Goal: Transaction & Acquisition: Purchase product/service

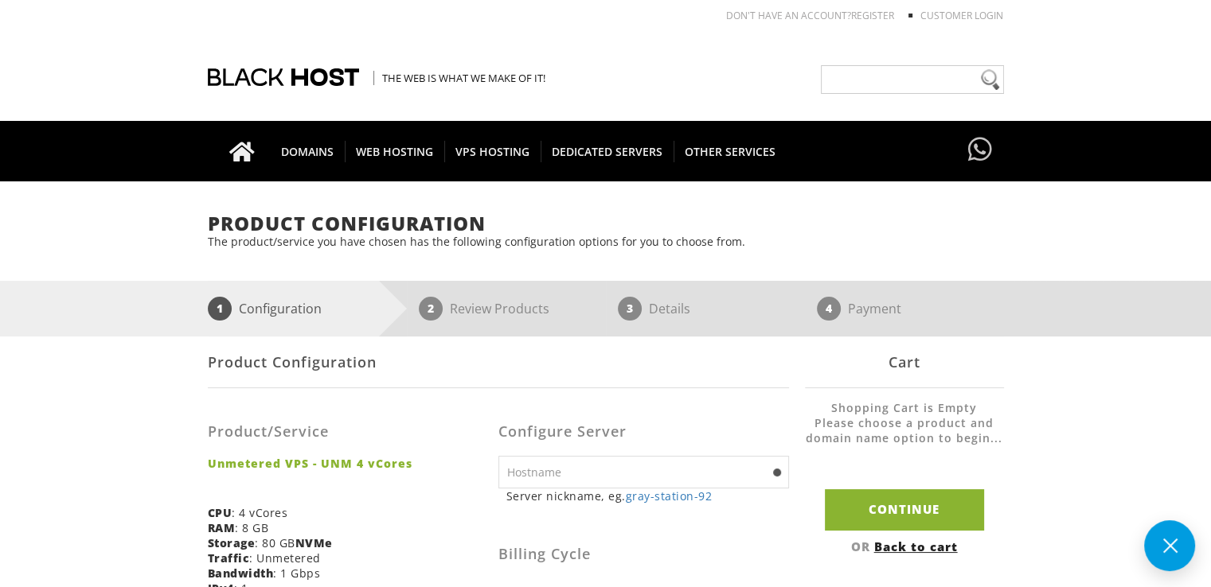
click at [700, 478] on input "text" at bounding box center [643, 472] width 291 height 33
type input "lampocha.com"
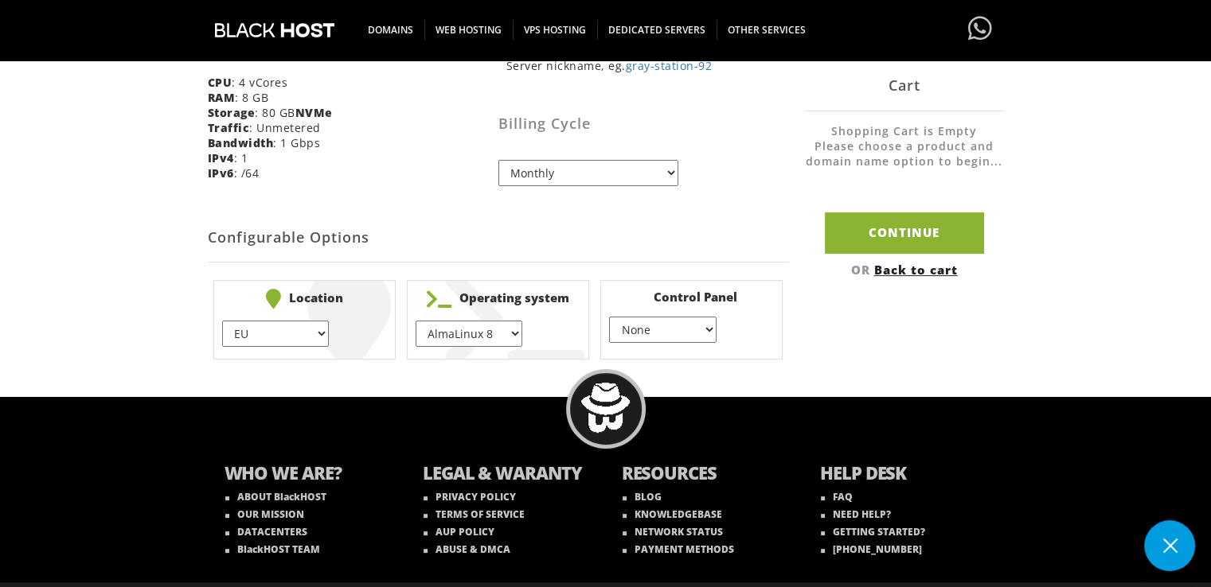
scroll to position [430, 0]
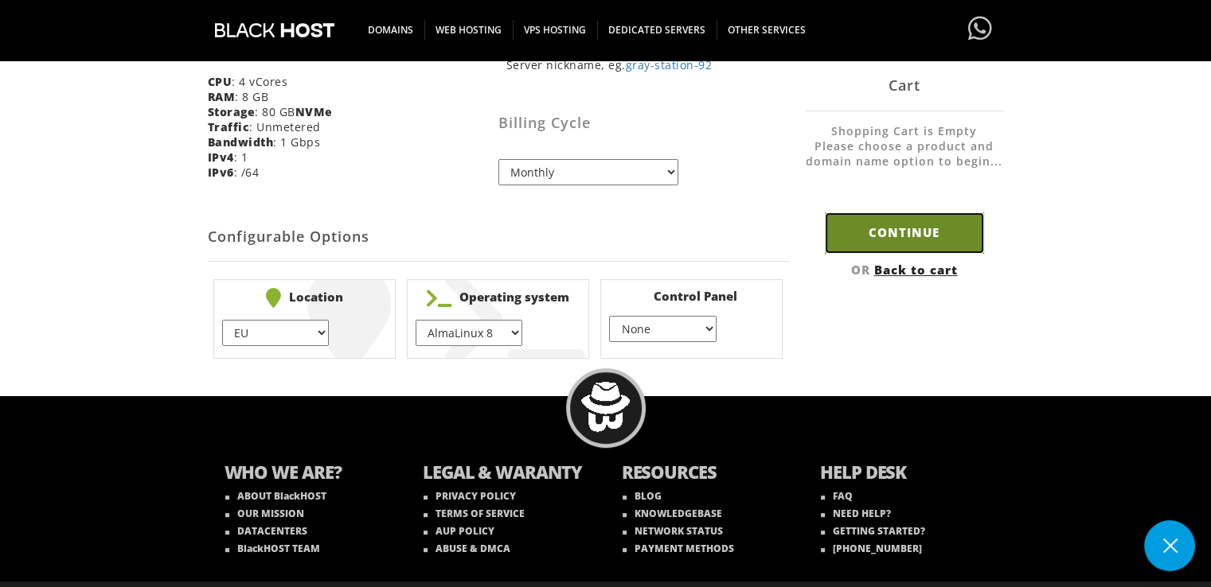
click at [914, 246] on input "Continue" at bounding box center [904, 233] width 159 height 41
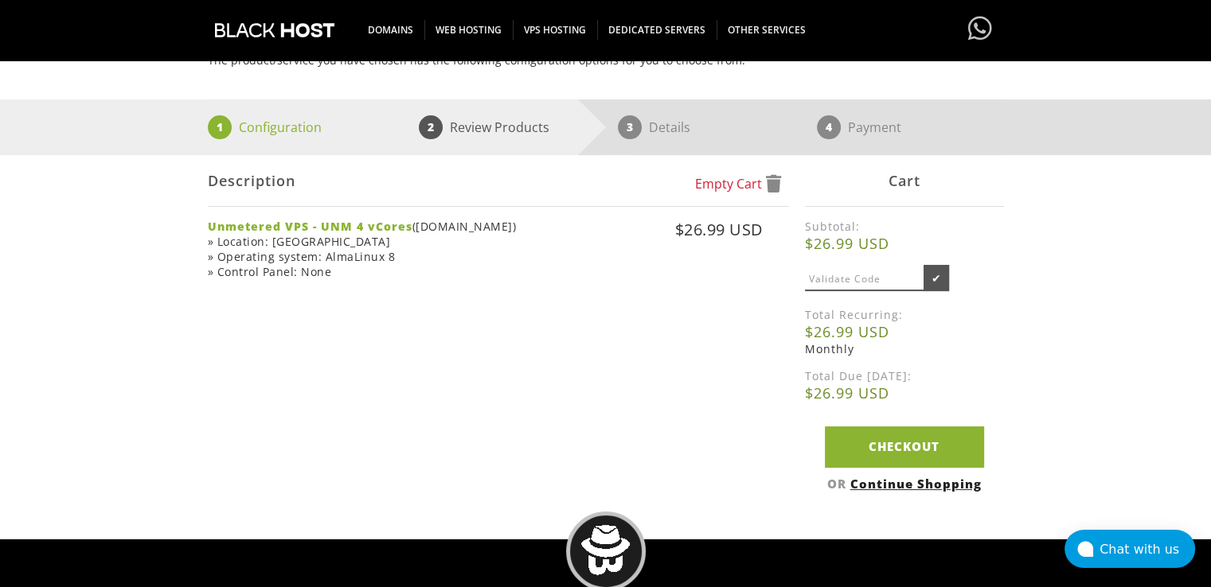
scroll to position [362, 0]
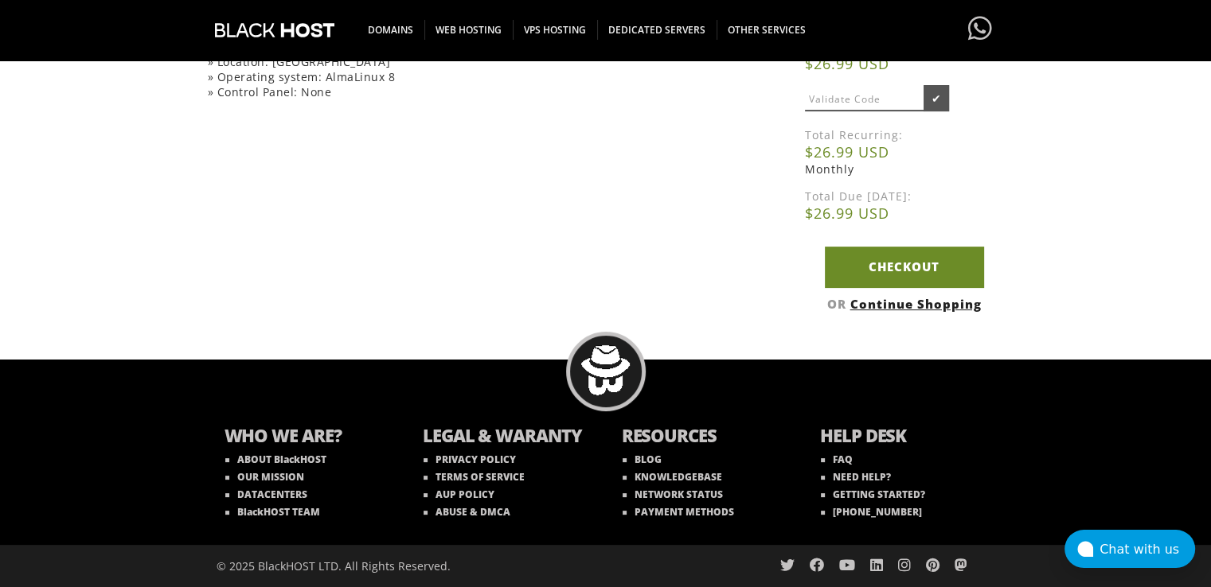
click at [886, 266] on link "Checkout" at bounding box center [904, 267] width 159 height 41
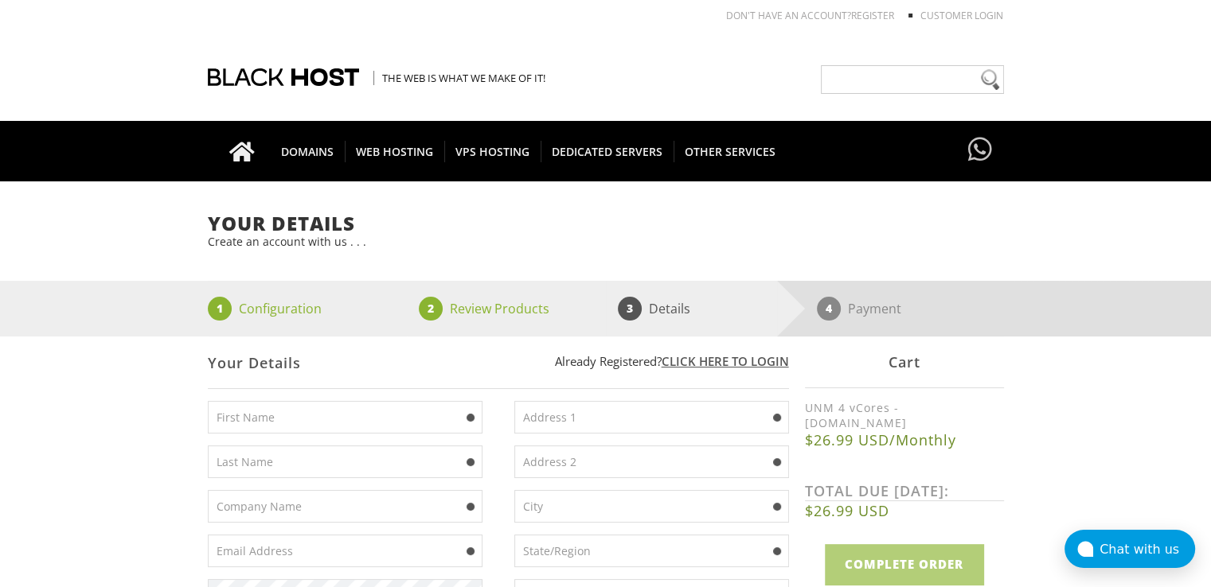
click at [361, 431] on input "text" at bounding box center [345, 417] width 275 height 33
type input "Lukman"
type input "Vitaliy"
type input "vitalijlukman@gmail.com"
type input "12 Zygina Street"
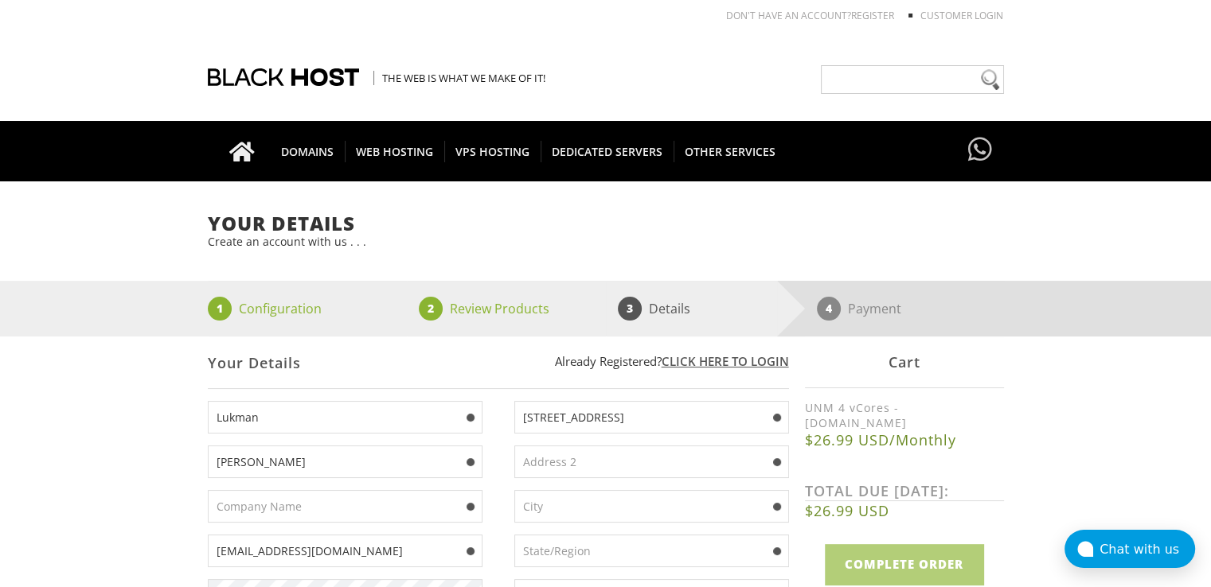
type input "Poltava"
type input "Poltava Oblast"
type input "36021"
select select "UA"
type input "0678543657"
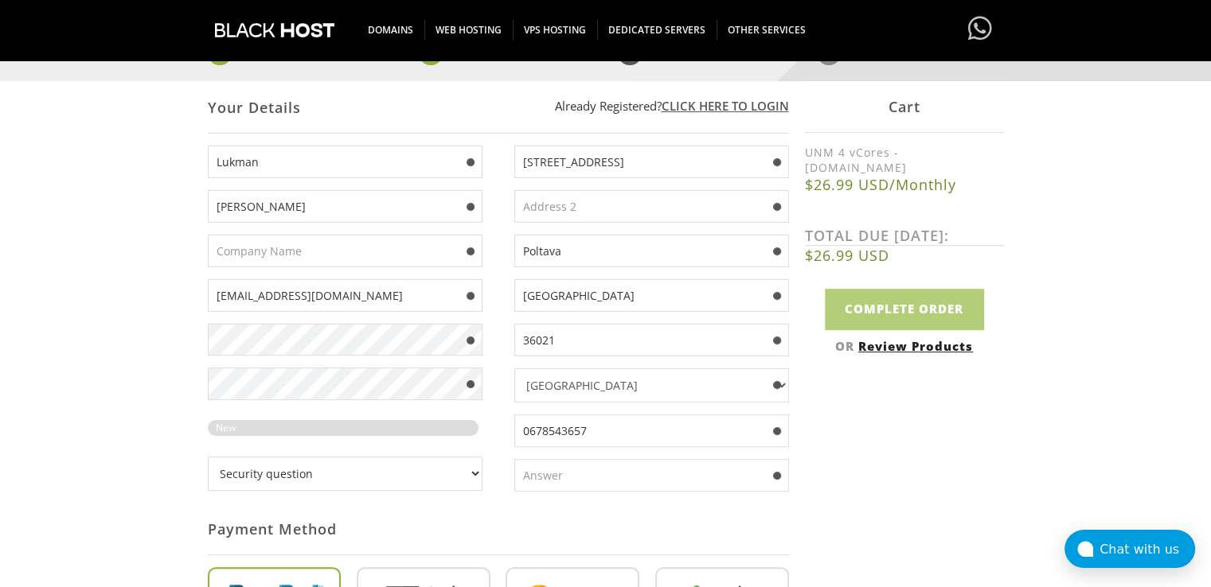
scroll to position [255, 0]
click at [401, 480] on select "Security question What's your favorite color? What is the first name of the per…" at bounding box center [345, 473] width 275 height 34
select select "4"
click at [208, 456] on select "Security question What's your favorite color? What is the first name of the per…" at bounding box center [345, 473] width 275 height 34
click at [527, 467] on input "text" at bounding box center [651, 475] width 275 height 33
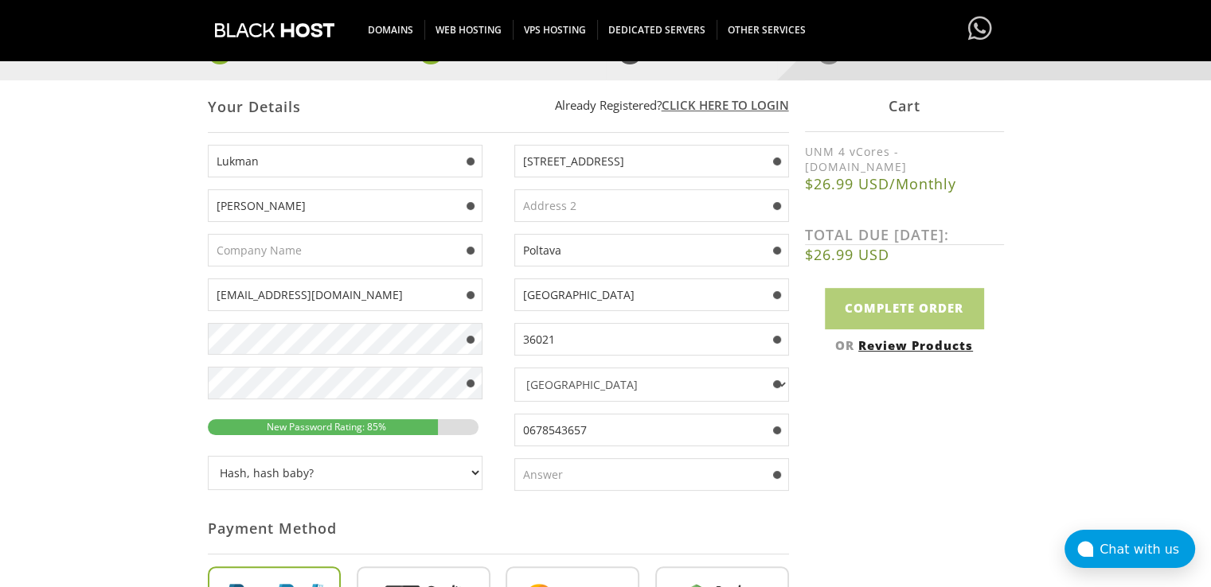
type input "2"
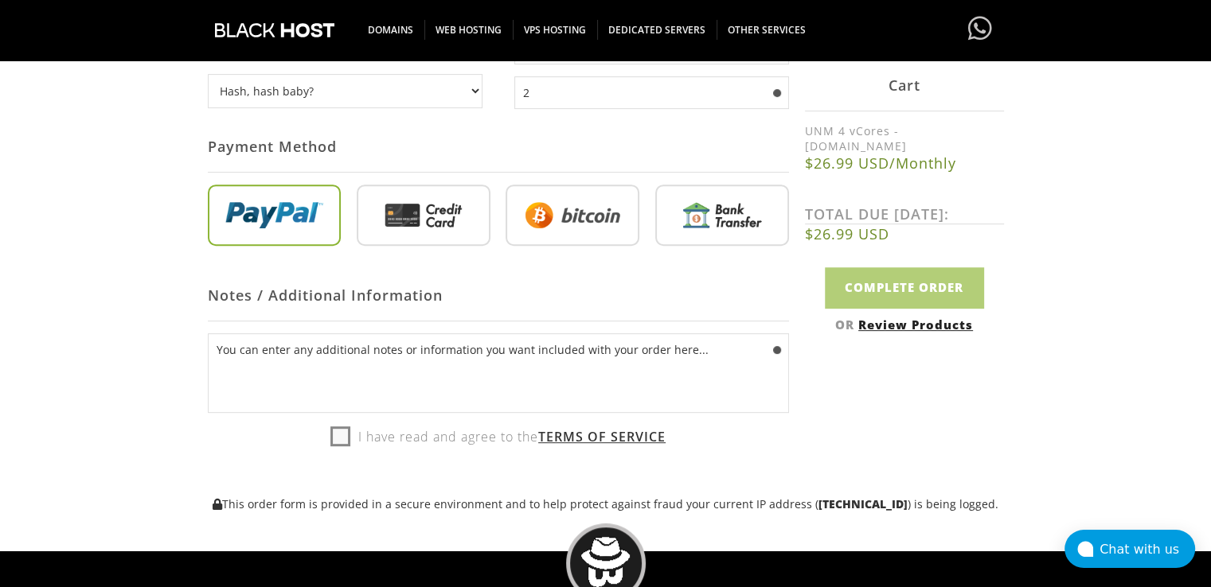
click at [554, 219] on input "radio" at bounding box center [572, 219] width 134 height 62
radio input "true"
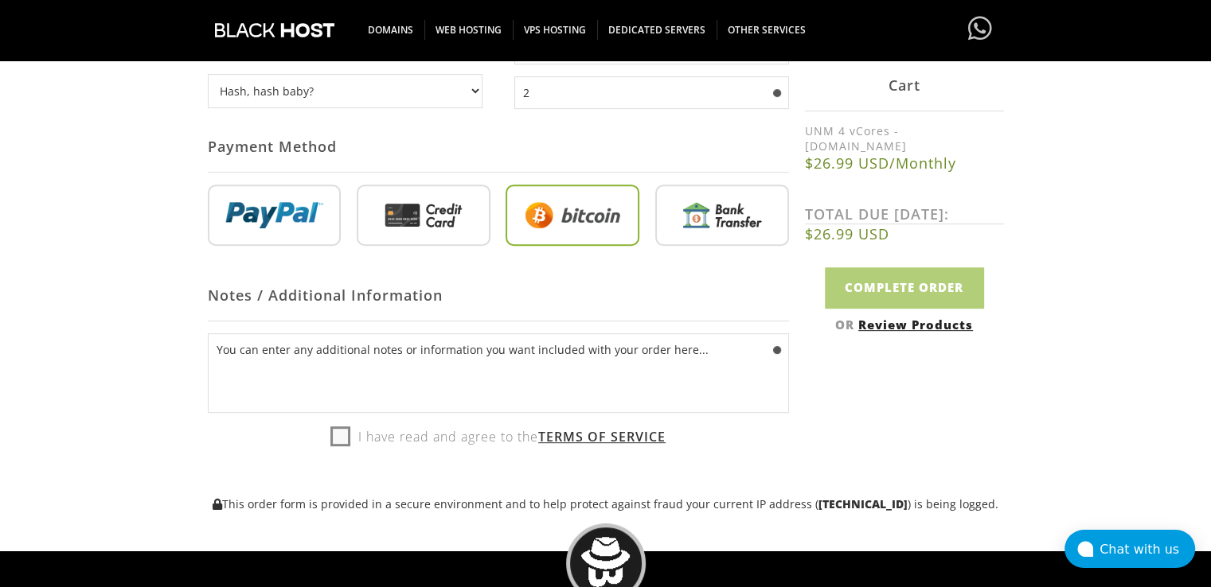
click at [333, 442] on label "I have read and agree to the Terms of Service" at bounding box center [497, 437] width 335 height 24
checkbox input "true"
click at [932, 291] on input "Complete Order" at bounding box center [904, 287] width 159 height 41
type input "Please Wait..."
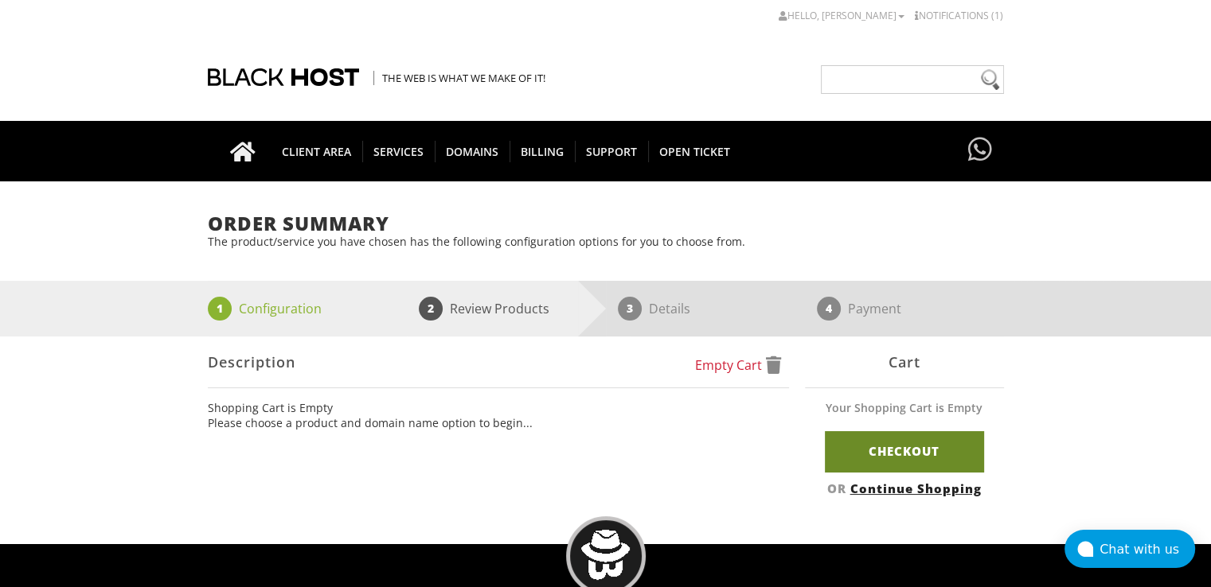
click at [874, 463] on link "Checkout" at bounding box center [904, 451] width 159 height 41
click at [892, 454] on link "Checkout" at bounding box center [904, 451] width 159 height 41
click at [863, 463] on link "Checkout" at bounding box center [904, 451] width 159 height 41
click at [437, 314] on span "2" at bounding box center [431, 309] width 24 height 24
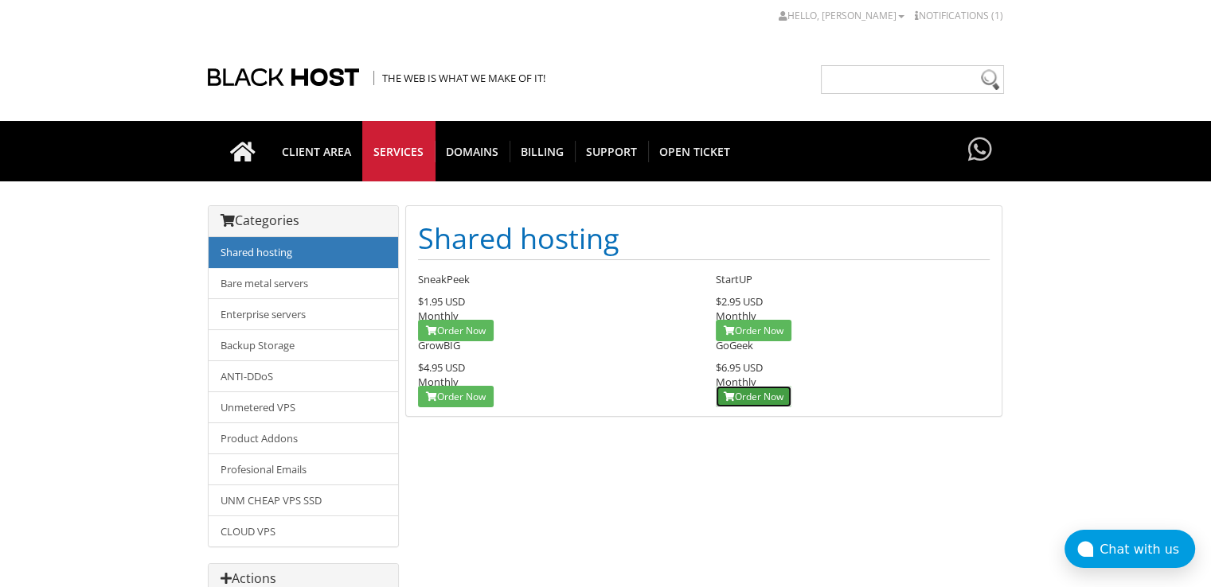
click at [740, 386] on link "Order Now" at bounding box center [754, 396] width 76 height 21
click at [759, 386] on link "Order Now" at bounding box center [754, 396] width 76 height 21
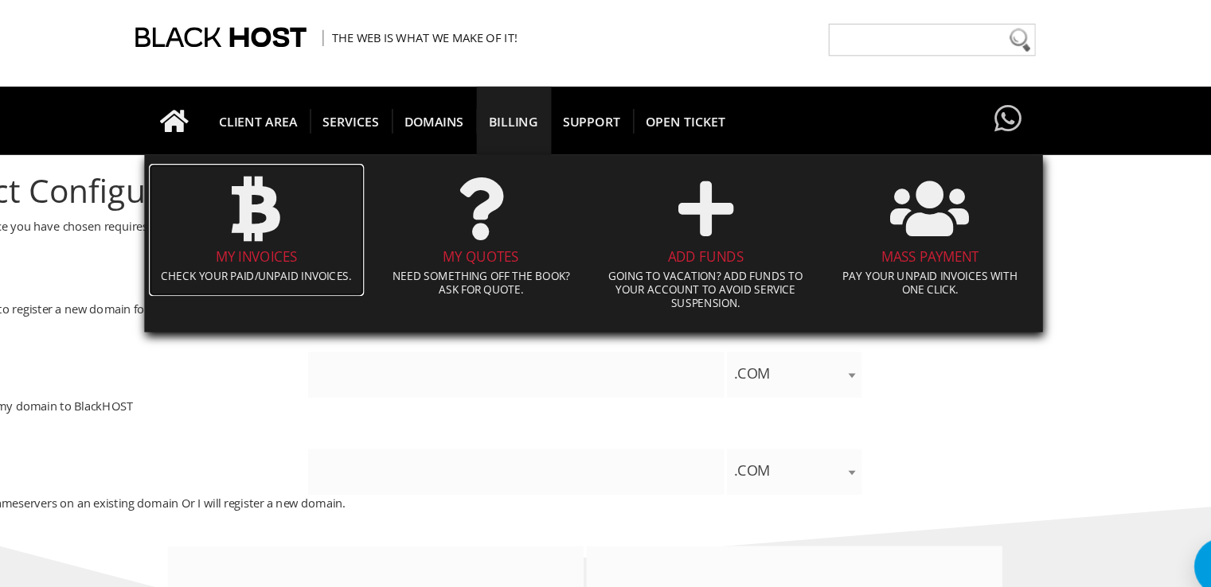
click at [323, 238] on icon at bounding box center [315, 229] width 42 height 56
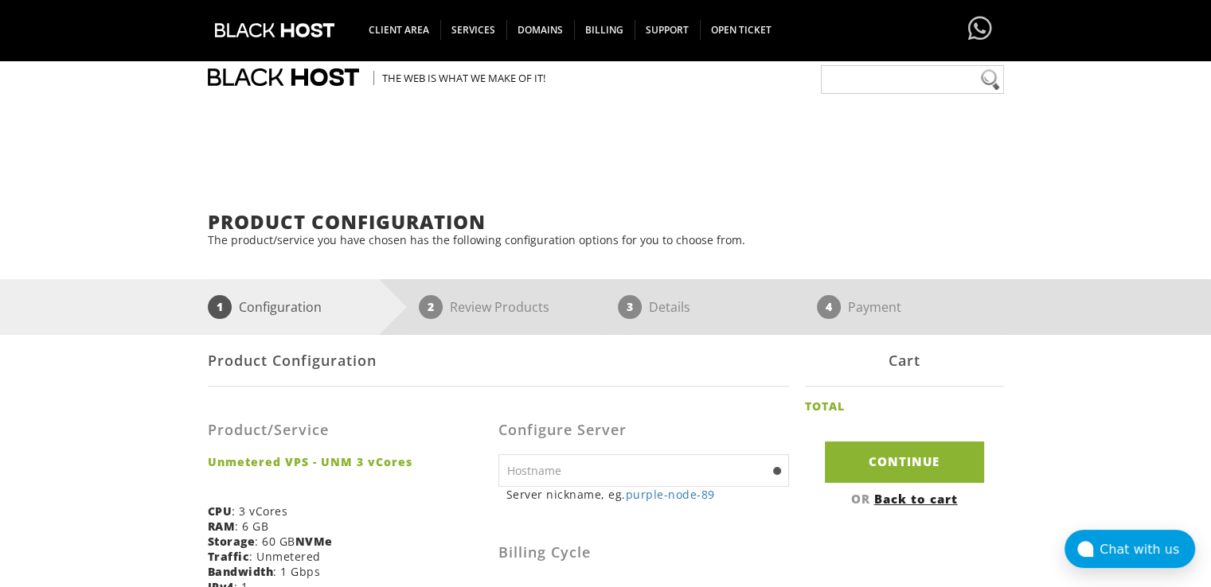
scroll to position [261, 0]
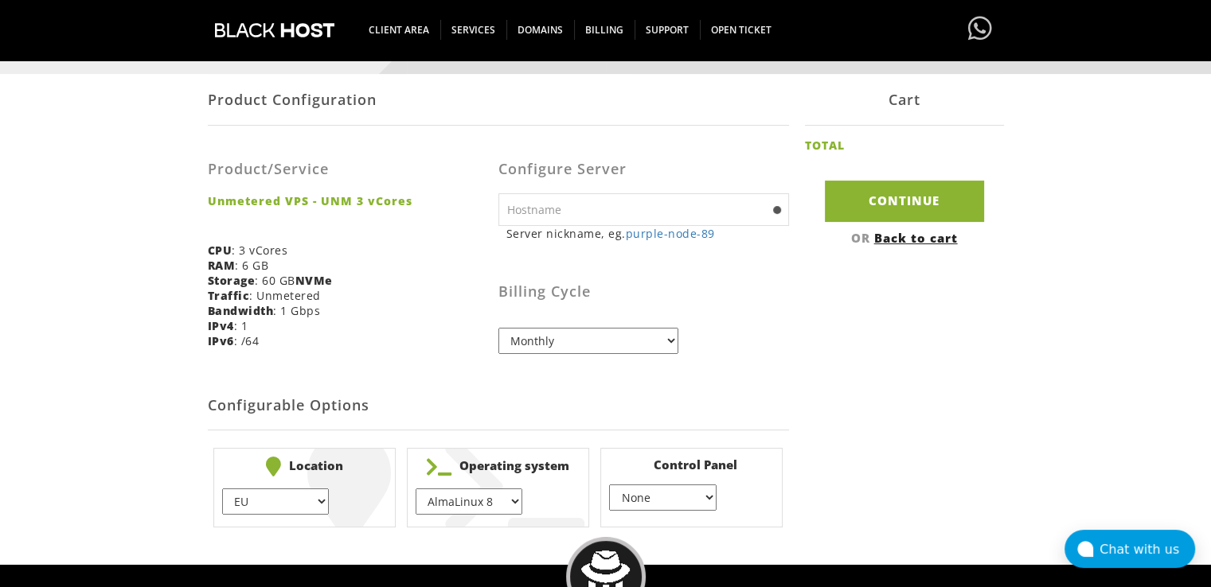
click at [599, 208] on input "text" at bounding box center [643, 209] width 291 height 33
type input "lampocha.com"
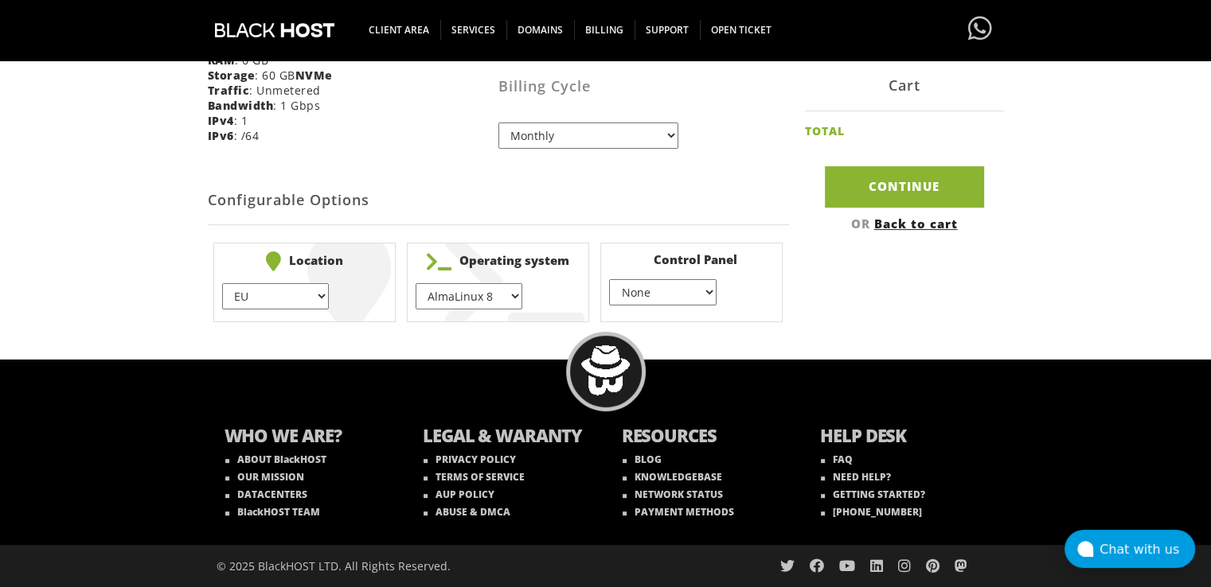
scroll to position [253, 0]
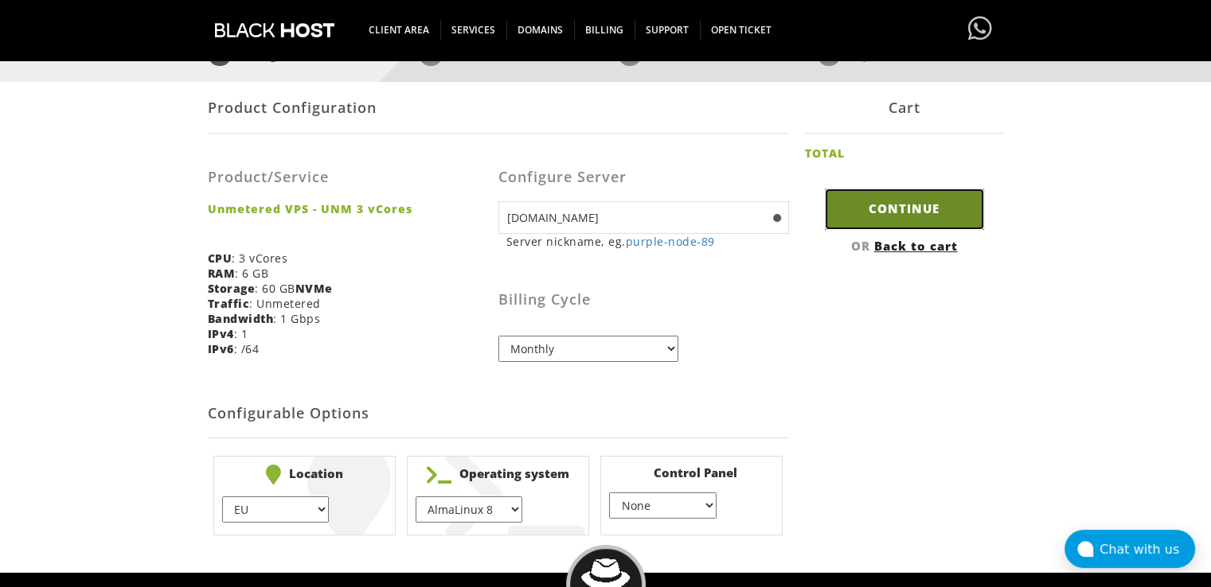
click at [866, 204] on input "Continue" at bounding box center [904, 209] width 159 height 41
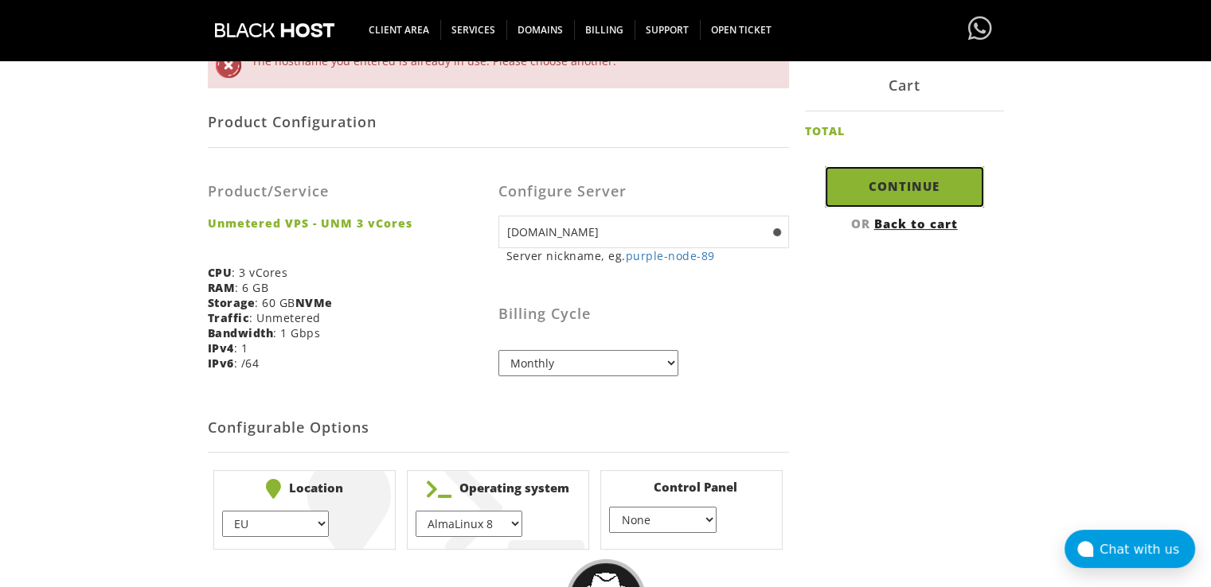
scroll to position [303, 0]
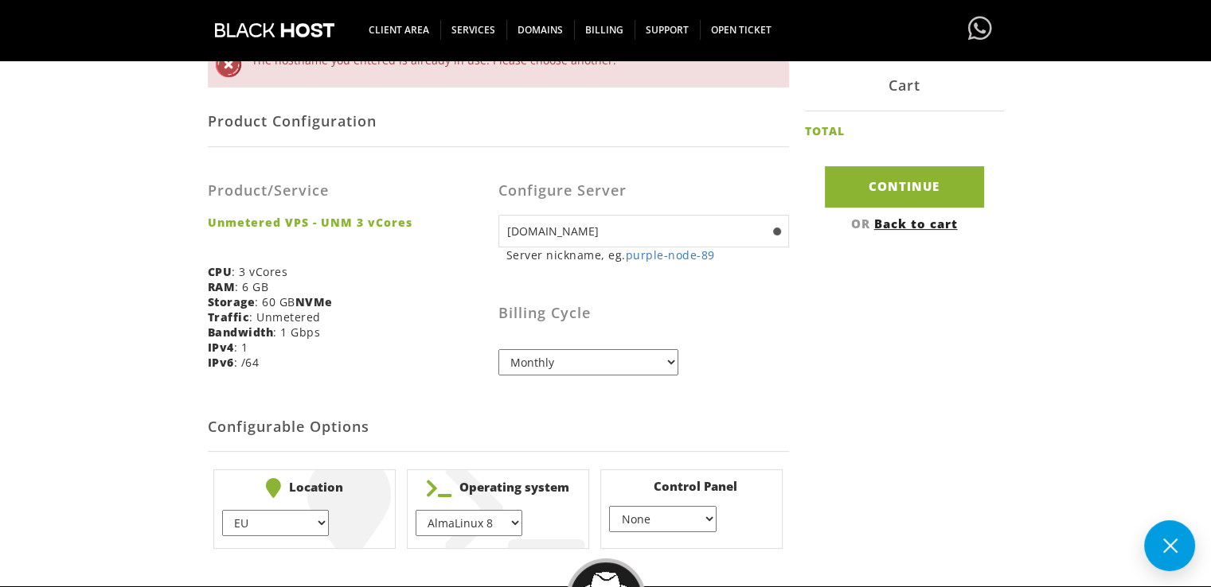
click at [643, 373] on select "Monthly Quarterly (Save: ~5%) Semi-Annually (Save: ~10%) Annually (Save: ~15%) …" at bounding box center [588, 362] width 180 height 26
select select "quarterly"
click at [498, 350] on select "Monthly Quarterly (Save: ~5%) Semi-Annually (Save: ~10%) Annually (Save: ~15%) …" at bounding box center [588, 362] width 180 height 26
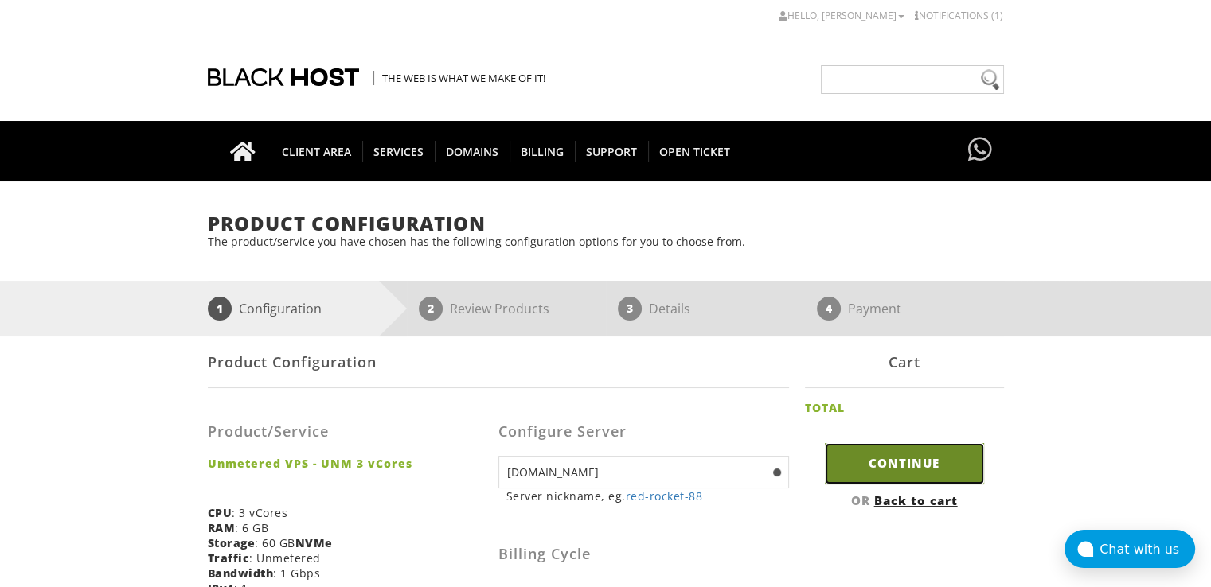
click at [853, 482] on input "Continue" at bounding box center [904, 463] width 159 height 41
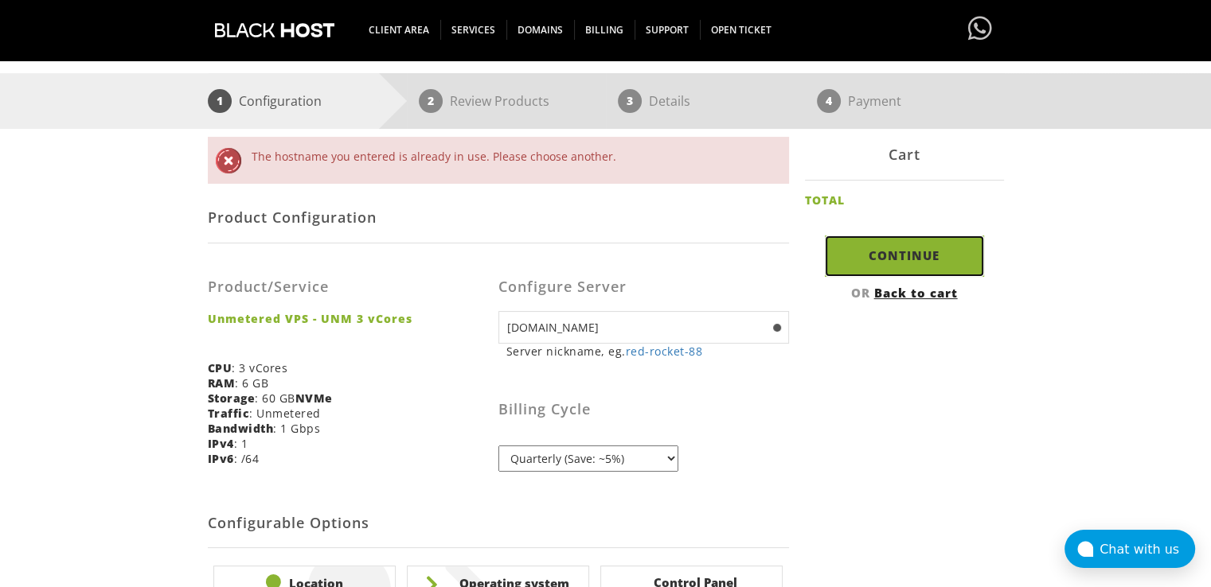
scroll to position [207, 0]
click at [618, 327] on input "[DOMAIN_NAME]" at bounding box center [643, 326] width 291 height 33
type input "[DOMAIN_NAME]"
click at [825, 235] on input "Continue" at bounding box center [904, 255] width 159 height 41
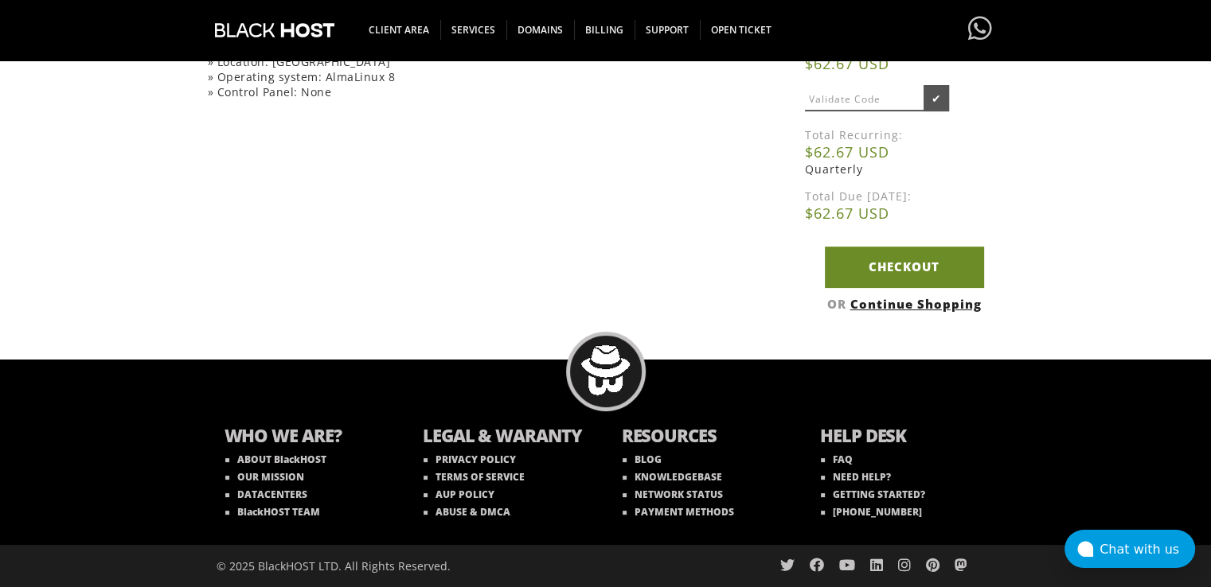
click at [904, 266] on link "Checkout" at bounding box center [904, 267] width 159 height 41
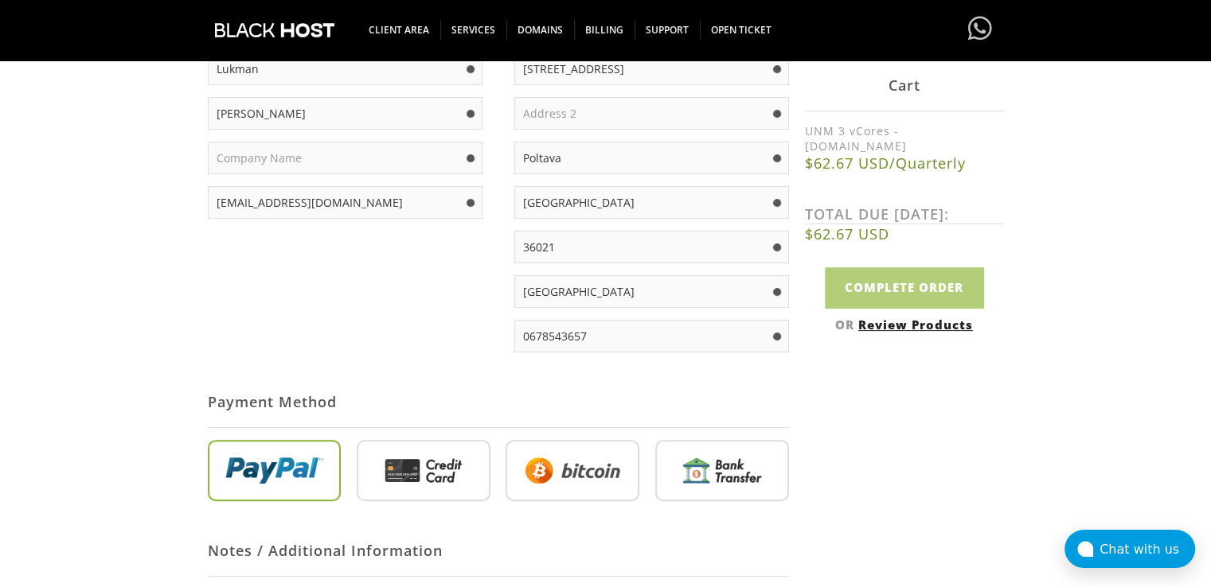
scroll to position [365, 0]
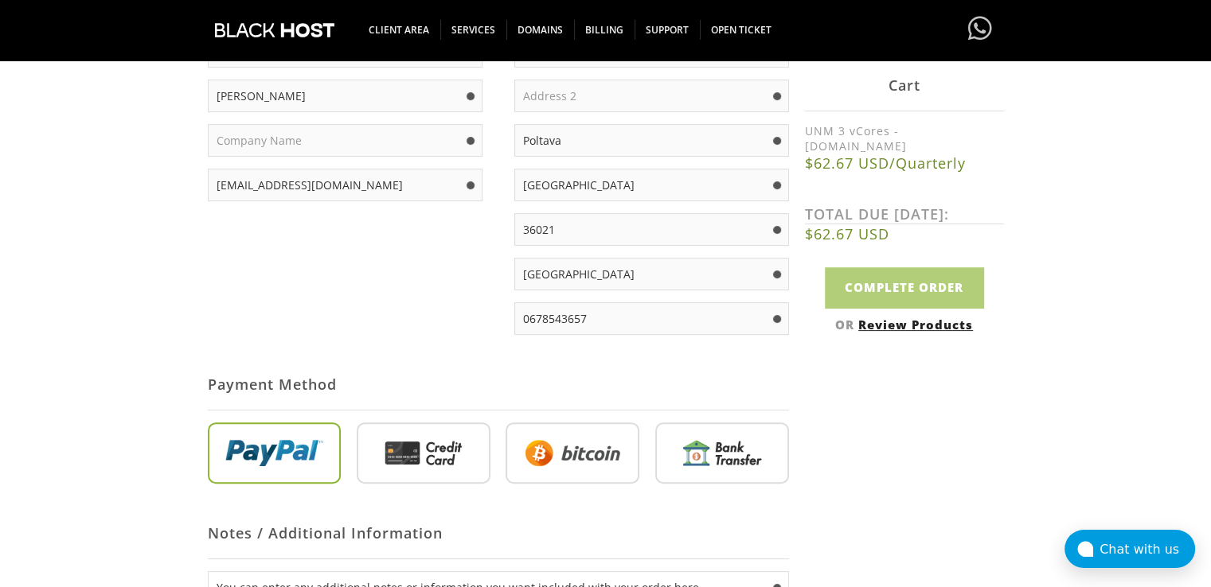
click at [603, 463] on input "radio" at bounding box center [572, 457] width 134 height 62
radio input "true"
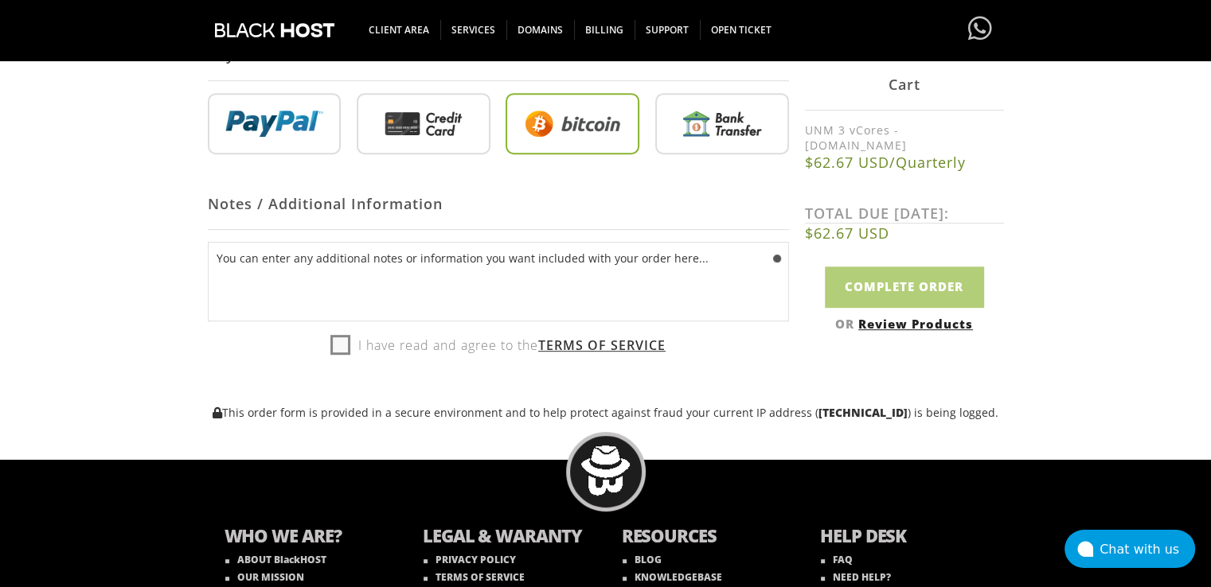
scroll to position [696, 0]
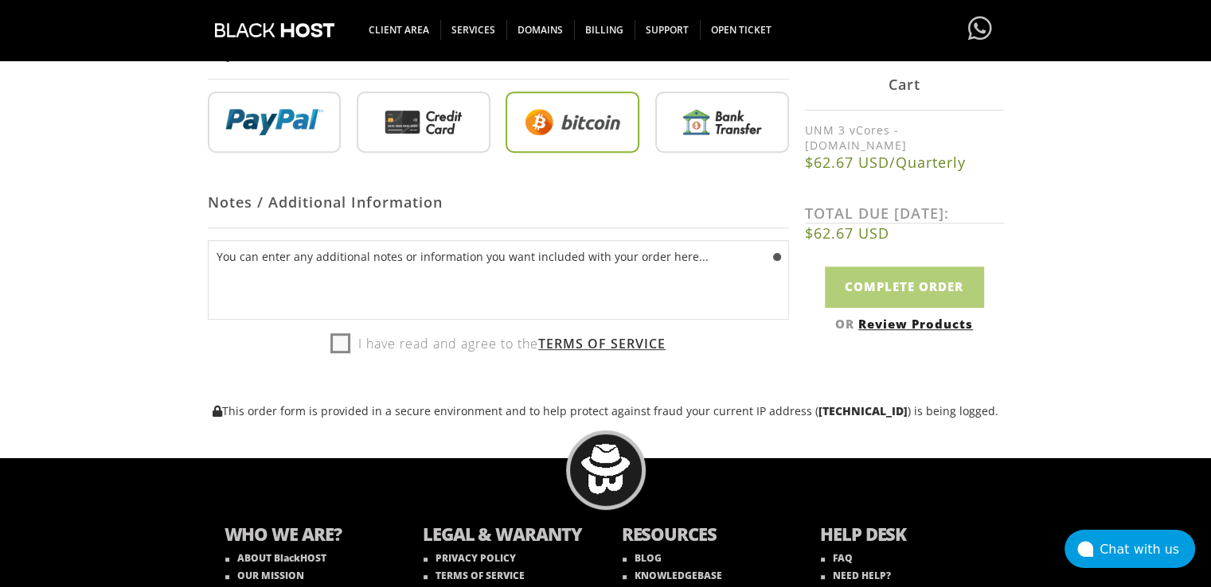
click at [345, 341] on label "I have read and agree to the Terms of Service" at bounding box center [497, 344] width 335 height 24
checkbox input "true"
click at [879, 300] on input "Complete Order" at bounding box center [904, 287] width 159 height 41
type input "Please Wait..."
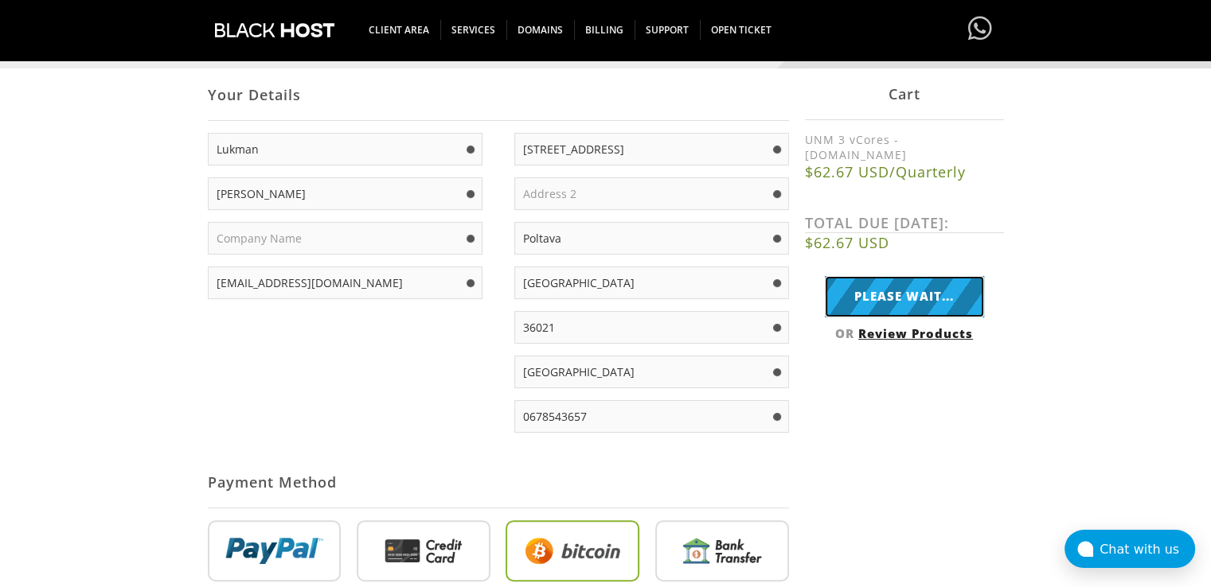
scroll to position [261, 0]
